Goal: Information Seeking & Learning: Learn about a topic

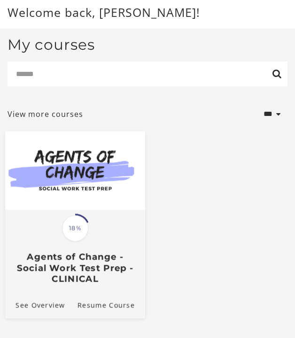
scroll to position [41, 0]
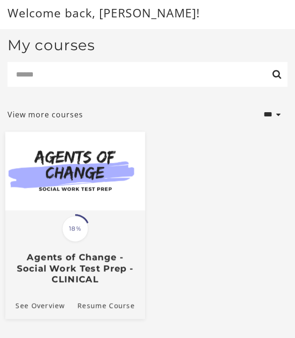
click at [74, 232] on span "18%" at bounding box center [75, 229] width 26 height 26
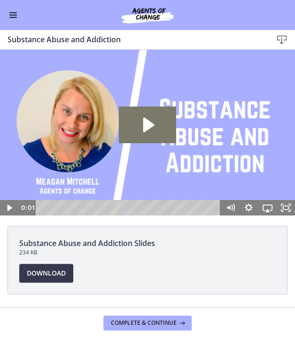
click at [12, 16] on span "Enable menu" at bounding box center [13, 15] width 8 height 1
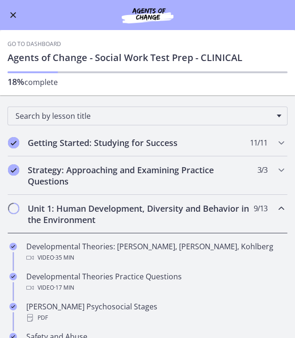
click at [12, 13] on span "Enable menu" at bounding box center [13, 15] width 6 height 6
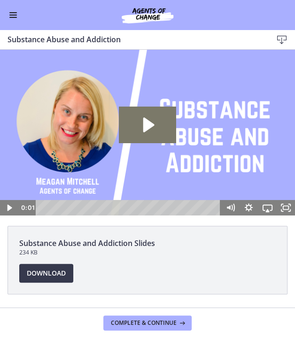
click at [13, 13] on button "Enable menu" at bounding box center [13, 14] width 11 height 11
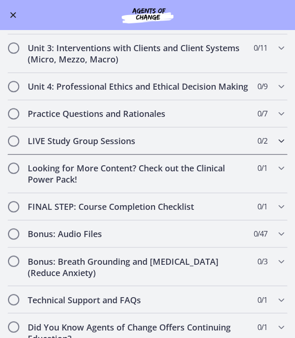
click at [97, 135] on h2 "LIVE Study Group Sessions" at bounding box center [139, 140] width 222 height 11
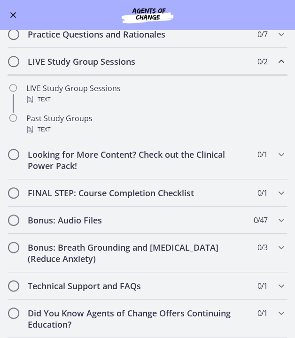
scroll to position [300, 0]
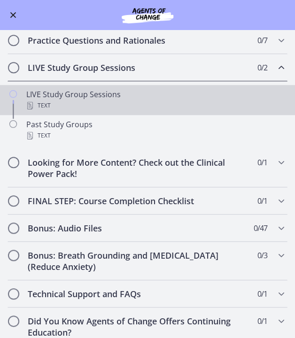
click at [92, 91] on div "LIVE Study Group Sessions Text" at bounding box center [156, 100] width 261 height 23
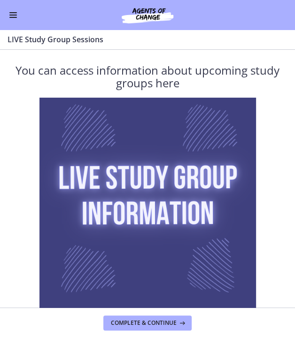
click at [17, 11] on button "Enable menu" at bounding box center [13, 14] width 11 height 11
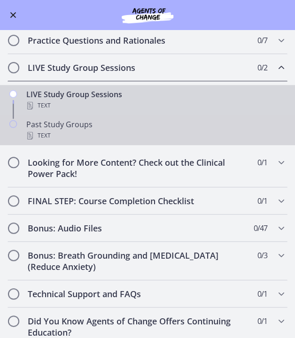
click at [59, 130] on div "Text" at bounding box center [156, 135] width 261 height 11
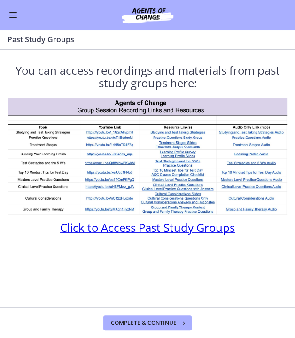
click at [108, 136] on img at bounding box center [148, 156] width 280 height 117
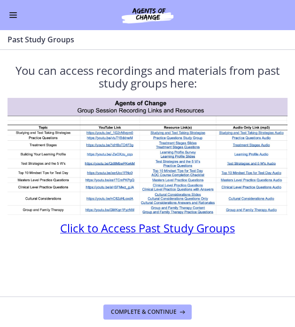
click at [15, 16] on button "Enable menu" at bounding box center [13, 14] width 11 height 11
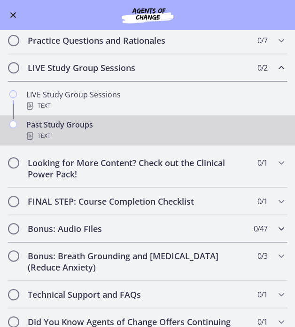
scroll to position [308, 0]
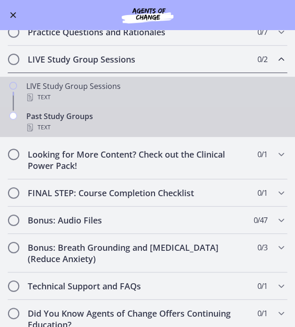
click at [55, 80] on div "LIVE Study Group Sessions Text" at bounding box center [156, 91] width 261 height 23
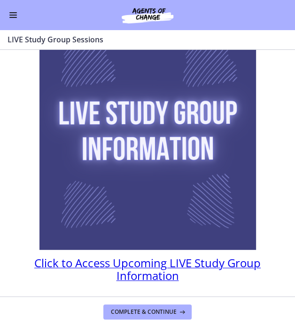
scroll to position [64, 0]
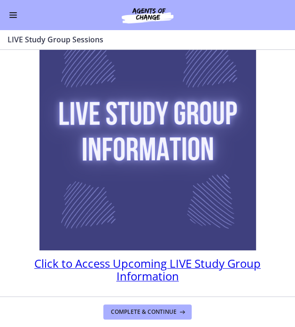
click at [139, 262] on span "Click to Access Upcoming LIVE Study Group Information" at bounding box center [147, 269] width 227 height 28
